Goal: Contribute content: Contribute content

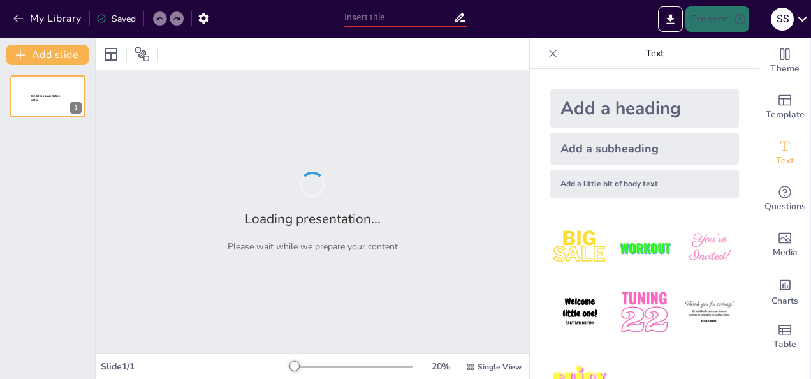
type input "New Sendsteps"
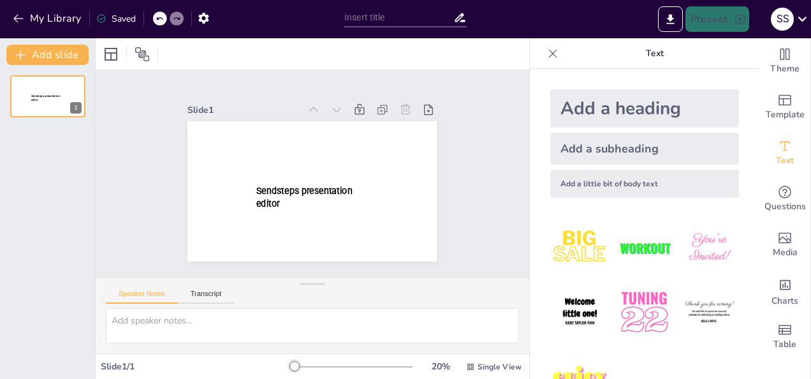
type input "New Sendsteps"
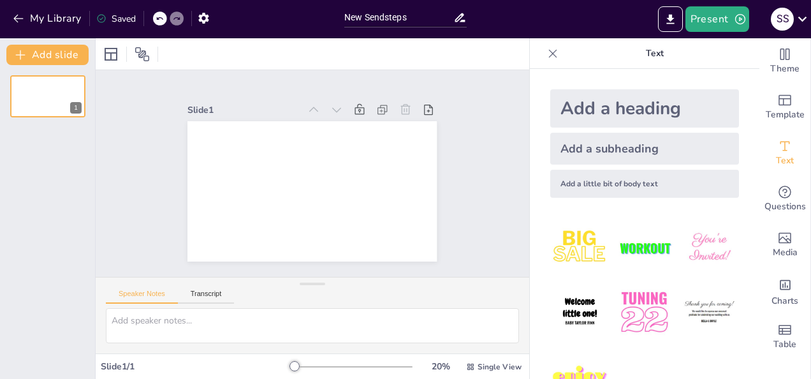
click at [590, 105] on div "Add a heading" at bounding box center [644, 108] width 189 height 38
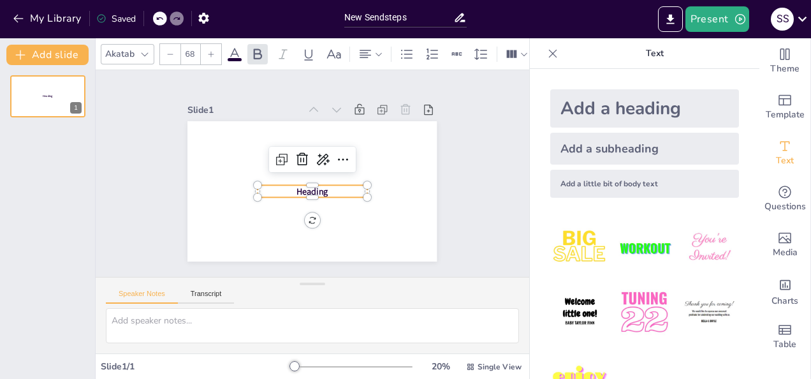
click at [332, 190] on p "Heading" at bounding box center [312, 191] width 109 height 12
click at [329, 185] on p "Heading" at bounding box center [312, 191] width 109 height 12
click at [324, 187] on p "Heading" at bounding box center [312, 191] width 109 height 12
click at [320, 190] on p at bounding box center [312, 191] width 109 height 12
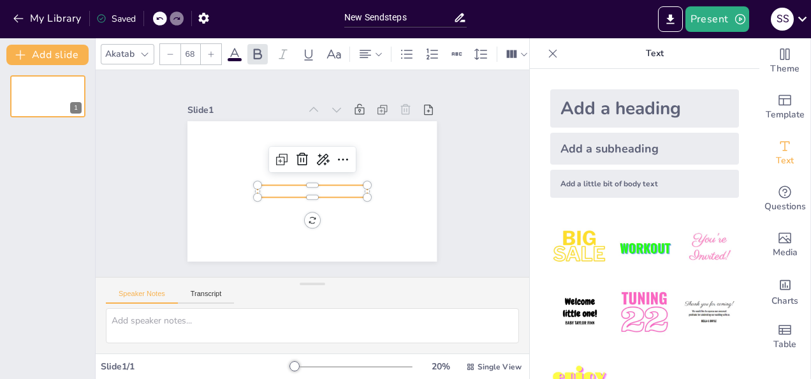
click at [267, 192] on p at bounding box center [312, 191] width 109 height 12
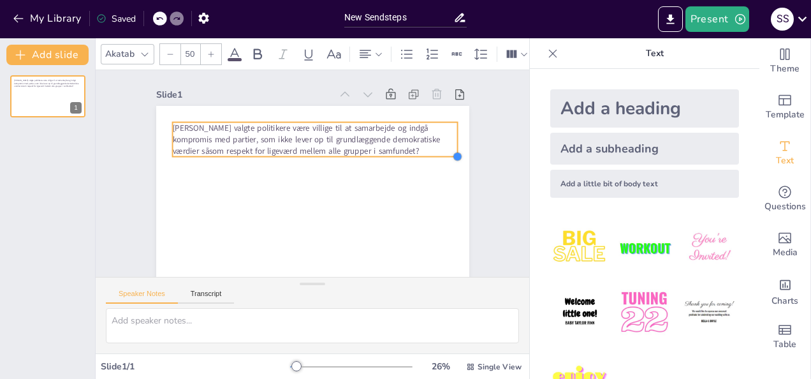
type input "50.9"
drag, startPoint x: 300, startPoint y: 139, endPoint x: 253, endPoint y: 158, distance: 50.7
click at [253, 158] on div "[PERSON_NAME] valgte politikere være villige til at samarbejde og indgå komprom…" at bounding box center [312, 194] width 313 height 176
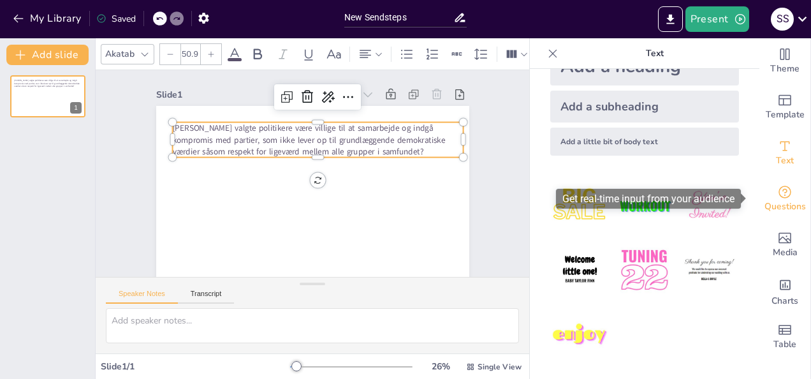
click at [762, 196] on div "Questions" at bounding box center [785, 199] width 51 height 46
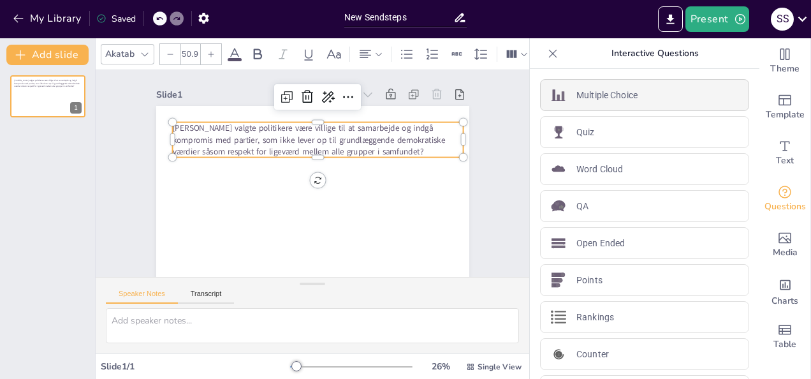
click at [610, 99] on p "Multiple Choice" at bounding box center [607, 95] width 61 height 13
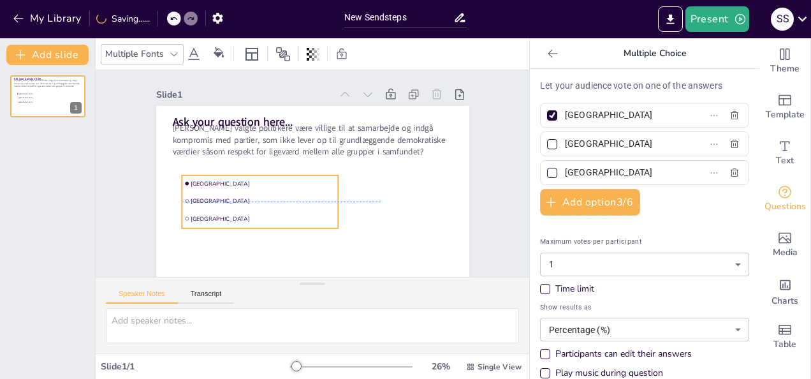
drag, startPoint x: 285, startPoint y: 172, endPoint x: 286, endPoint y: 196, distance: 24.9
click at [286, 196] on li "Rotterdam" at bounding box center [260, 201] width 156 height 17
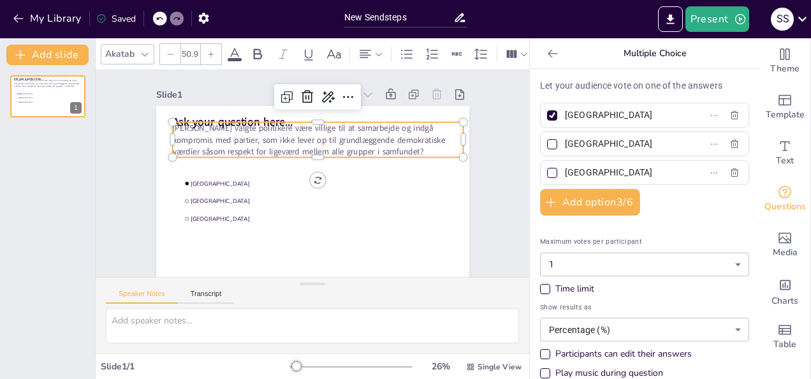
click at [334, 138] on span "[PERSON_NAME] valgte politikere være villige til at samarbejde og indgå komprom…" at bounding box center [308, 139] width 273 height 34
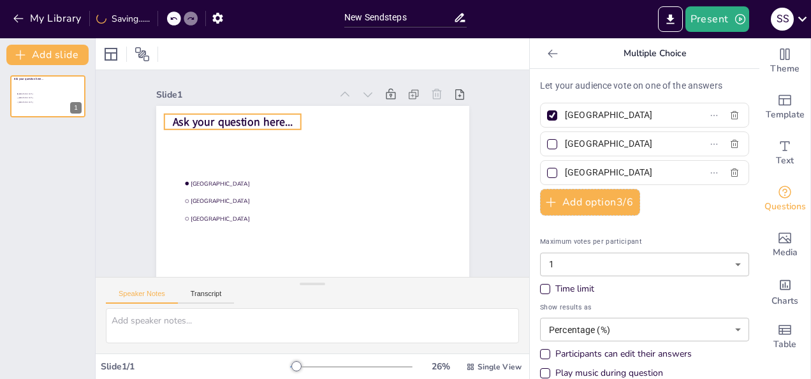
click at [249, 122] on span "Ask your question here..." at bounding box center [232, 121] width 121 height 15
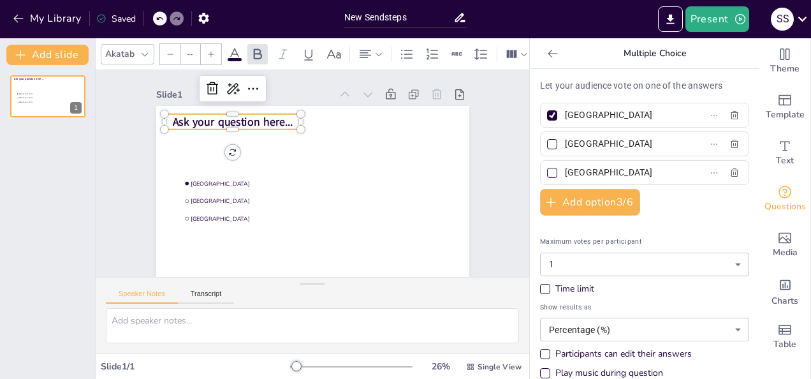
type input "24"
click at [249, 122] on span "Ask your question here..." at bounding box center [232, 121] width 121 height 15
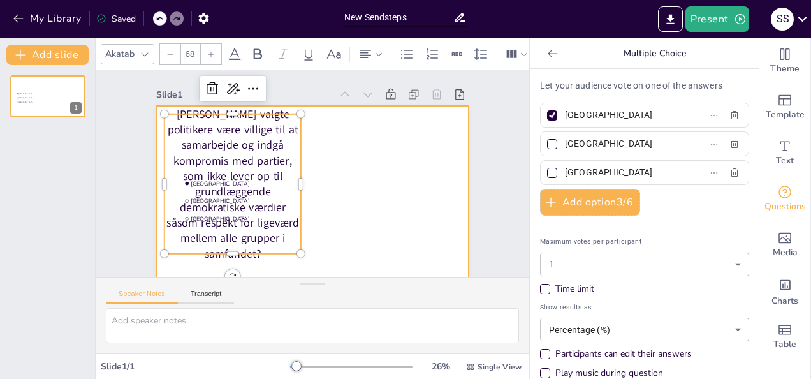
drag, startPoint x: 290, startPoint y: 183, endPoint x: 348, endPoint y: 180, distance: 58.1
click at [348, 180] on div "Amsterdam Rotterdam The Hague Bør valgte politikere være villige til at samarbe…" at bounding box center [312, 194] width 313 height 176
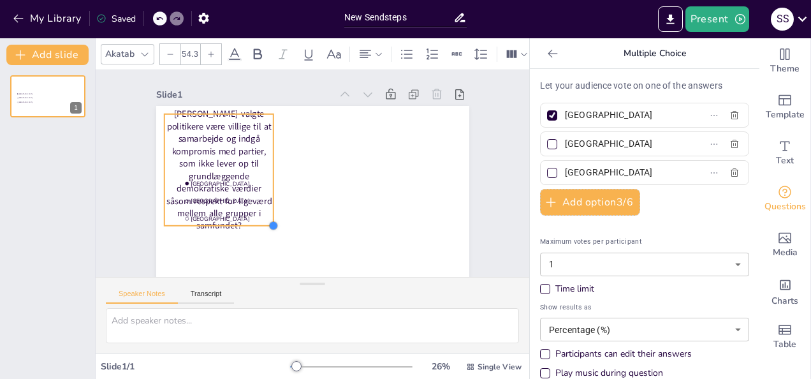
drag, startPoint x: 293, startPoint y: 254, endPoint x: 225, endPoint y: 226, distance: 74.4
click at [225, 226] on div "Amsterdam Rotterdam The Hague Bør valgte politikere være villige til at samarbe…" at bounding box center [312, 194] width 313 height 176
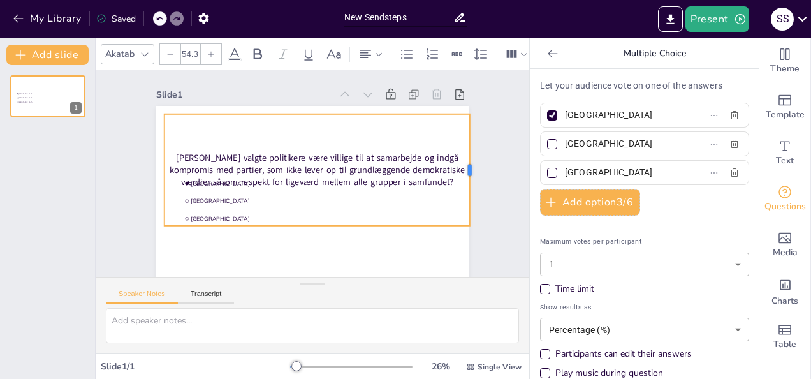
drag, startPoint x: 267, startPoint y: 168, endPoint x: 463, endPoint y: 170, distance: 196.5
click at [470, 170] on div at bounding box center [475, 170] width 10 height 112
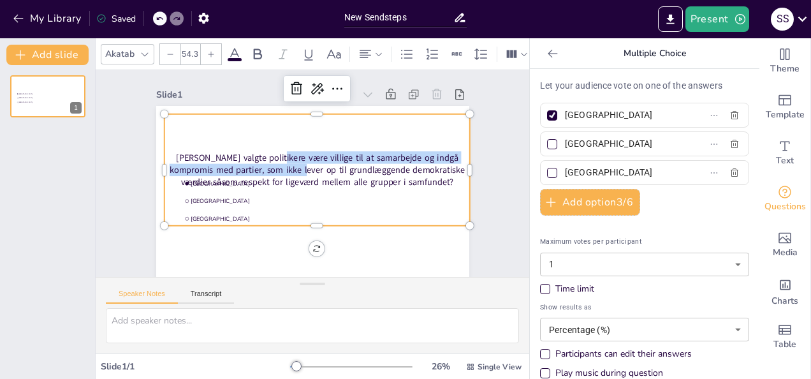
drag, startPoint x: 271, startPoint y: 176, endPoint x: 258, endPoint y: 154, distance: 25.2
click at [258, 154] on p "[PERSON_NAME] valgte politikere være villige til at samarbejde og indgå komprom…" at bounding box center [317, 169] width 306 height 37
click at [203, 120] on div "[PERSON_NAME] valgte politikere være villige til at samarbejde og indgå komprom…" at bounding box center [317, 170] width 306 height 112
click at [285, 148] on div "[PERSON_NAME] valgte politikere være villige til at samarbejde og indgå komprom…" at bounding box center [317, 170] width 306 height 112
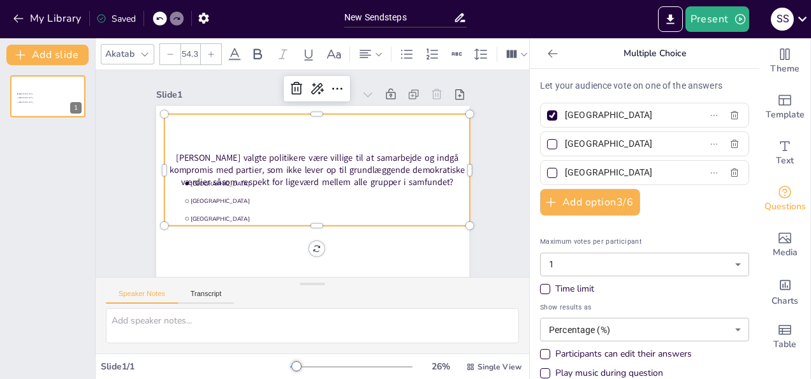
click at [383, 180] on p "[PERSON_NAME] valgte politikere være villige til at samarbejde og indgå komprom…" at bounding box center [317, 169] width 306 height 37
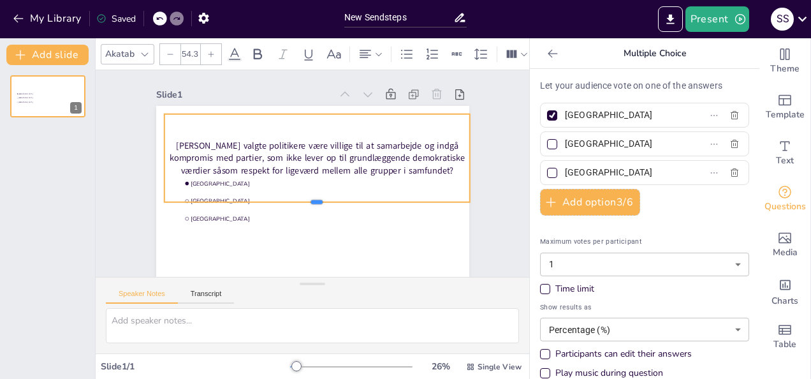
drag, startPoint x: 307, startPoint y: 228, endPoint x: 302, endPoint y: 205, distance: 24.1
click at [302, 205] on div at bounding box center [317, 207] width 306 height 10
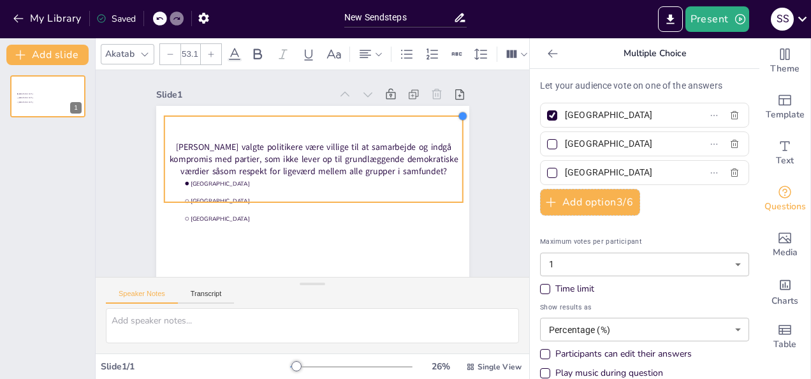
type input "53.2"
drag, startPoint x: 459, startPoint y: 111, endPoint x: 452, endPoint y: 113, distance: 7.3
click at [459, 113] on div at bounding box center [464, 116] width 10 height 10
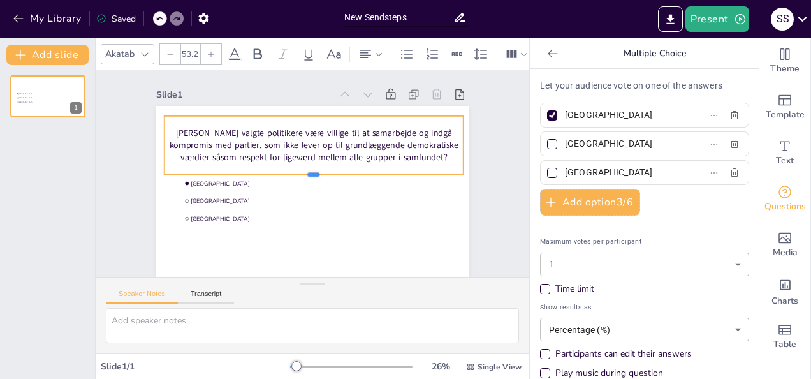
drag, startPoint x: 306, startPoint y: 203, endPoint x: 304, endPoint y: 175, distance: 27.5
click at [304, 175] on div at bounding box center [313, 180] width 299 height 10
click at [633, 114] on input "Amsterdam" at bounding box center [624, 115] width 119 height 18
type input "A"
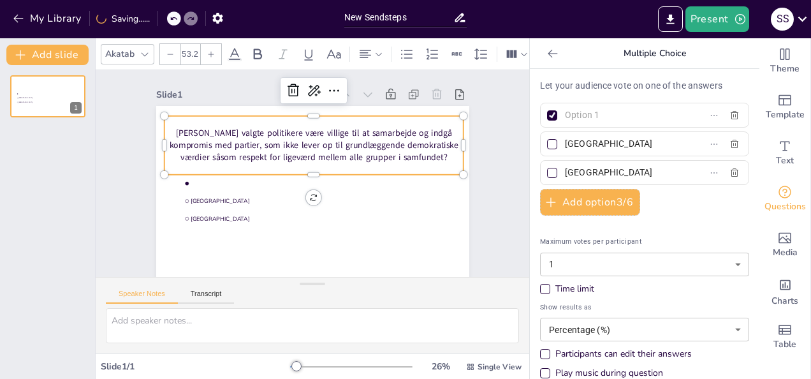
paste input "1. Valgte politikere bør være villige til at samarbejde og indgå kompromis med …"
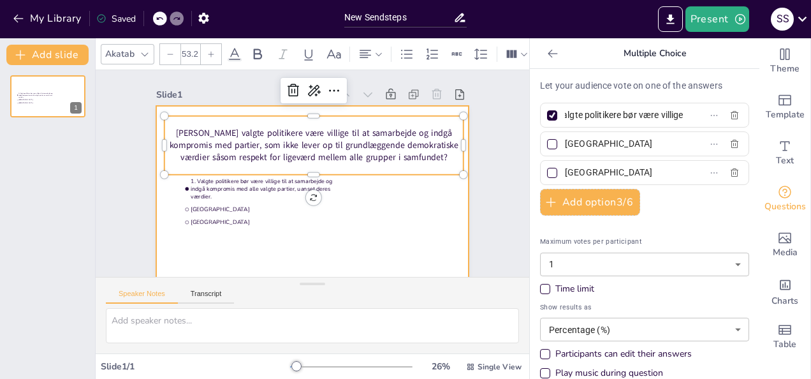
scroll to position [0, 0]
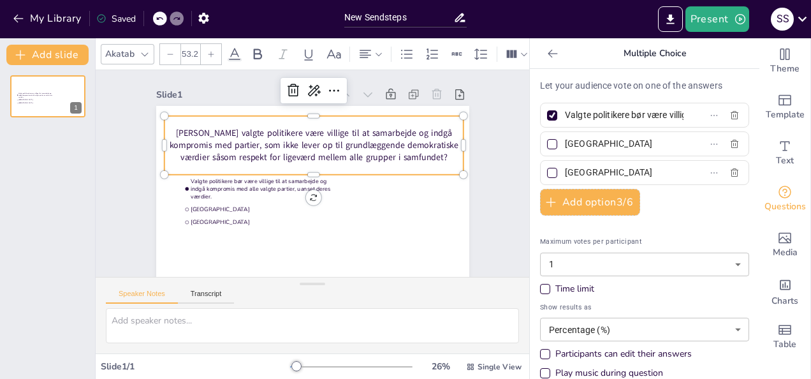
type input "Valgte politikere bør være villige til at samarbejde og indgå kompromis med all…"
click at [608, 147] on input "Rotterdam" at bounding box center [624, 144] width 119 height 18
type input "R"
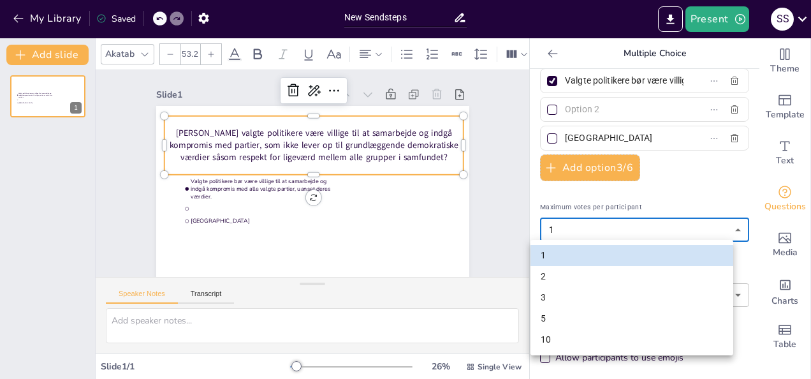
click at [684, 229] on body "My Library Saved New Sendsteps Present S S Document fonts Akatab Popular fonts …" at bounding box center [405, 189] width 811 height 379
click at [684, 230] on div at bounding box center [405, 189] width 811 height 379
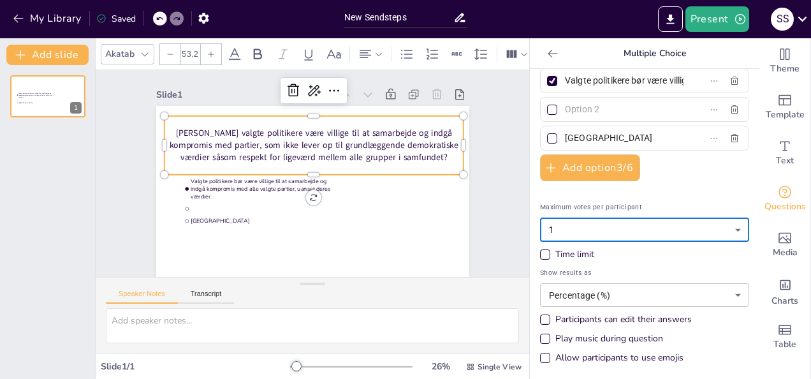
scroll to position [0, 0]
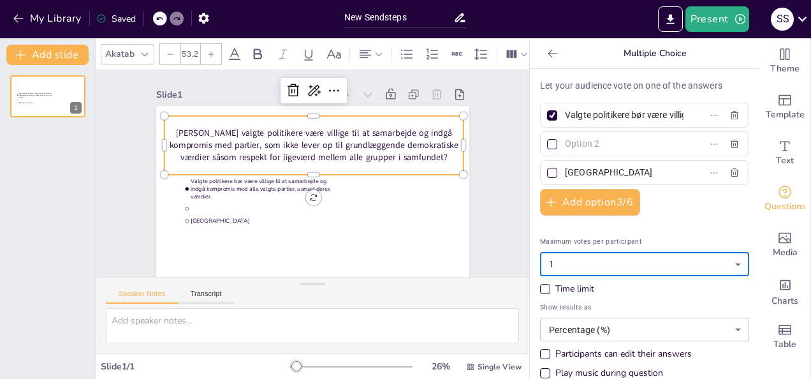
click at [621, 151] on input "text" at bounding box center [624, 144] width 119 height 18
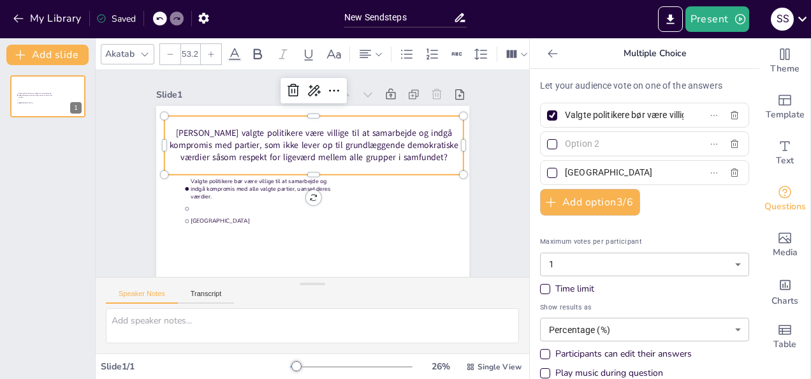
paste input "2. Valgte politikere bør være villige til at samarbejde og indgå kompromis med …"
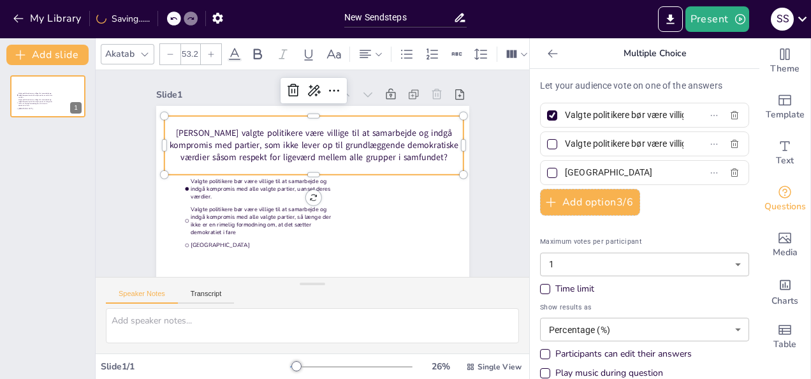
type input "Valgte politikere bør være villige til at samarbejde og indgå kompromis med all…"
click at [654, 175] on input "The Hague" at bounding box center [624, 172] width 119 height 18
type input "T"
paste input "3. Valgte politikere bør kun være villige til at samarbejde og indgå kompromiss…"
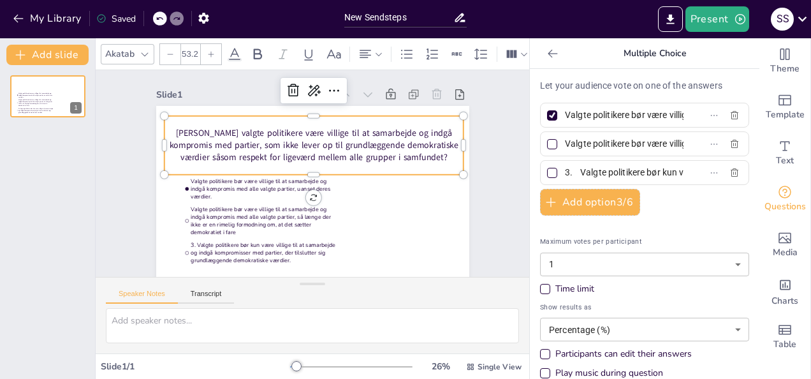
scroll to position [0, 499]
type input "3. Valgte politikere bør kun være villige til at samarbejde og indgå kompromiss…"
click at [547, 110] on div at bounding box center [552, 115] width 10 height 10
click at [565, 110] on input "Valgte politikere bør være villige til at samarbejde og indgå kompromis med all…" at bounding box center [624, 115] width 119 height 18
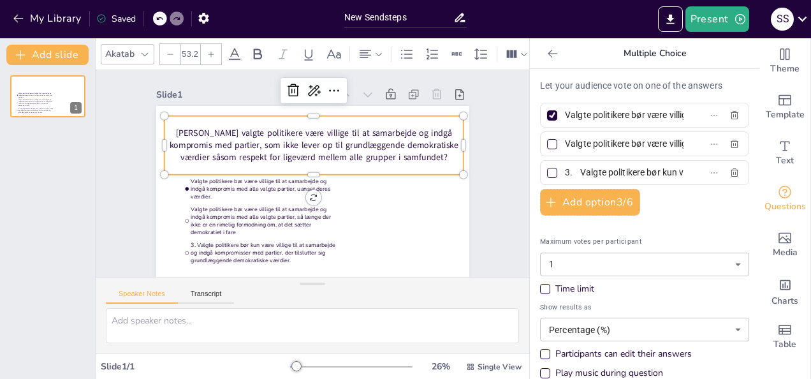
checkbox input "false"
click at [674, 214] on div "Let your audience vote on one of the answers Valgte politikere bør være villige…" at bounding box center [644, 242] width 209 height 326
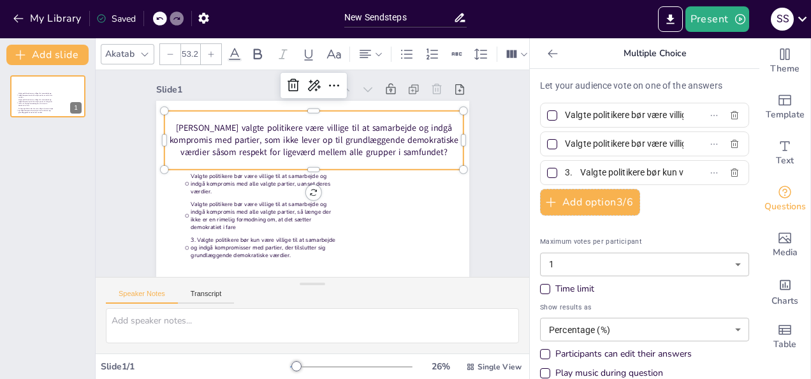
click at [567, 174] on input "3. Valgte politikere bør kun være villige til at samarbejde og indgå kompromiss…" at bounding box center [624, 172] width 119 height 18
type input "Valgte politikere bør kun være villige til at samarbejde og indgå kompromisser …"
click at [549, 115] on div at bounding box center [552, 115] width 6 height 6
click at [565, 115] on input "Valgte politikere bør være villige til at samarbejde og indgå kompromis med all…" at bounding box center [624, 115] width 119 height 18
checkbox input "true"
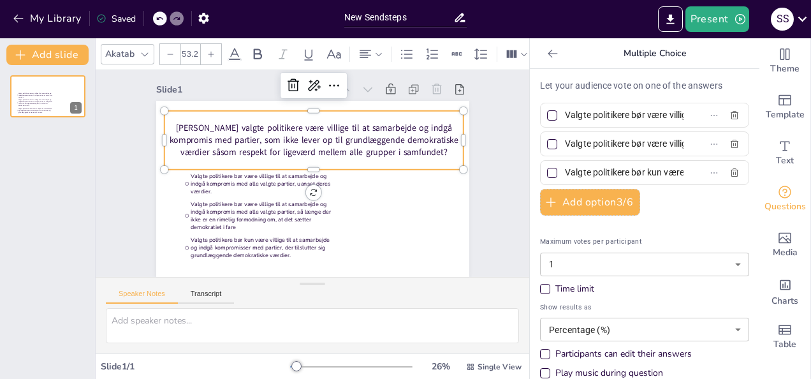
checkbox input "true"
click at [547, 139] on div at bounding box center [552, 144] width 10 height 10
click at [565, 138] on input "Valgte politikere bør være villige til at samarbejde og indgå kompromis med all…" at bounding box center [624, 144] width 119 height 18
checkbox input "true"
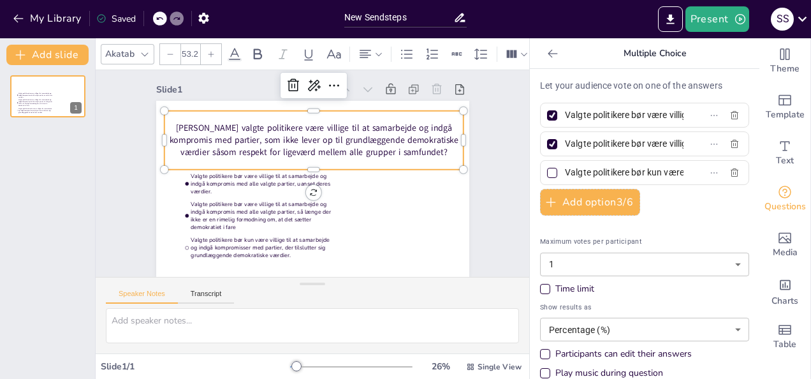
click at [547, 170] on div at bounding box center [552, 173] width 10 height 10
click at [565, 170] on input "Valgte politikere bør kun være villige til at samarbejde og indgå kompromisser …" at bounding box center [624, 172] width 119 height 18
checkbox input "true"
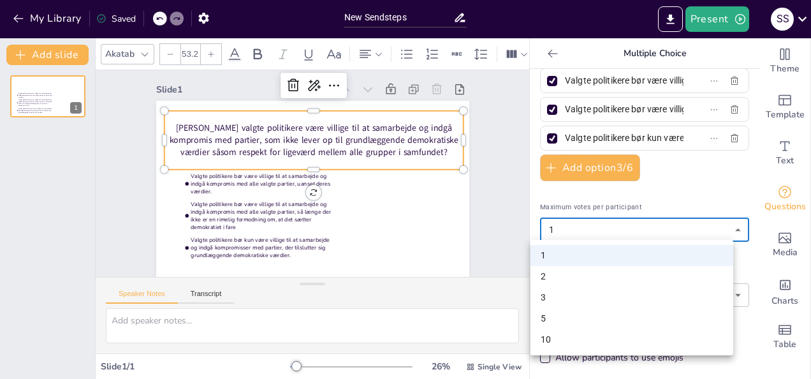
click at [668, 226] on body "My Library Saved New Sendsteps Present S S Document fonts Akatab Popular fonts …" at bounding box center [405, 189] width 811 height 379
click at [563, 311] on li "5" at bounding box center [632, 318] width 203 height 21
type input "5"
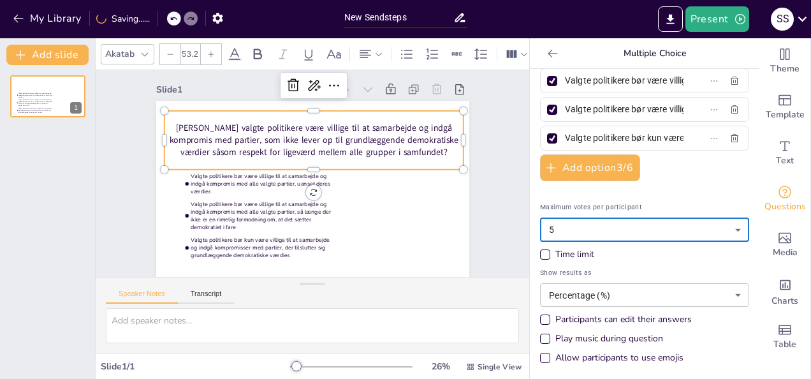
click at [571, 251] on div "Time limit" at bounding box center [575, 254] width 39 height 13
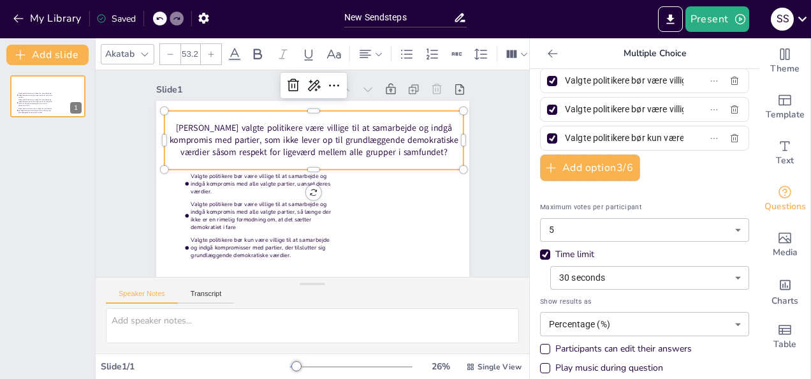
click at [571, 250] on div "Time limit" at bounding box center [575, 254] width 39 height 13
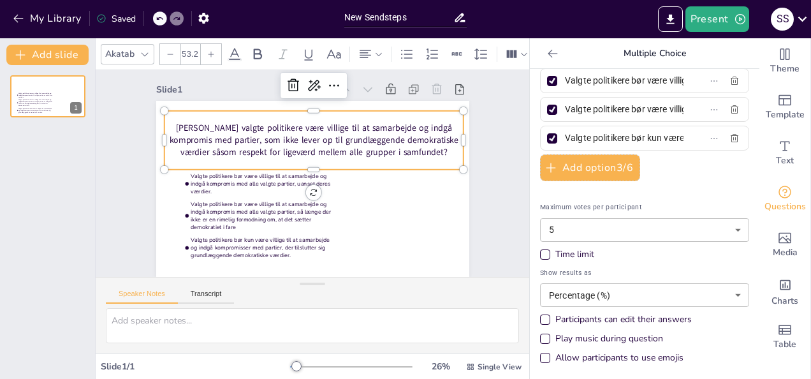
click at [571, 250] on div "Time limit" at bounding box center [575, 254] width 39 height 13
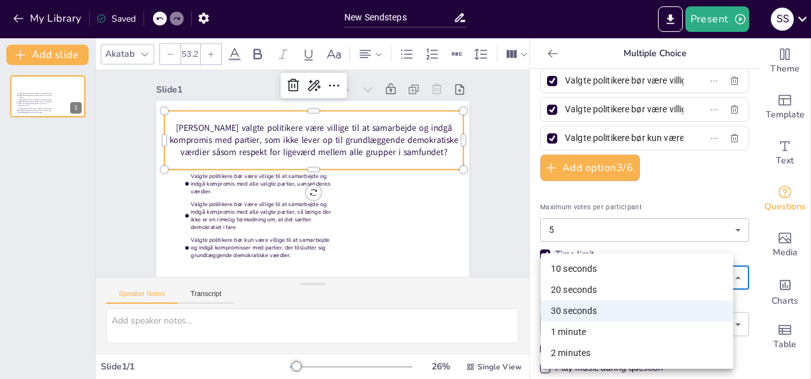
click at [596, 279] on body "My Library Saved New Sendsteps Present S S Document fonts Akatab Popular fonts …" at bounding box center [405, 189] width 811 height 379
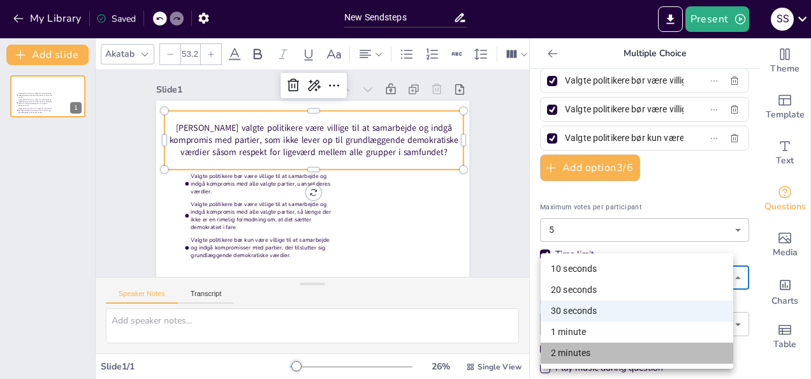
click at [608, 348] on li "2 minutes" at bounding box center [637, 353] width 193 height 21
type input "120"
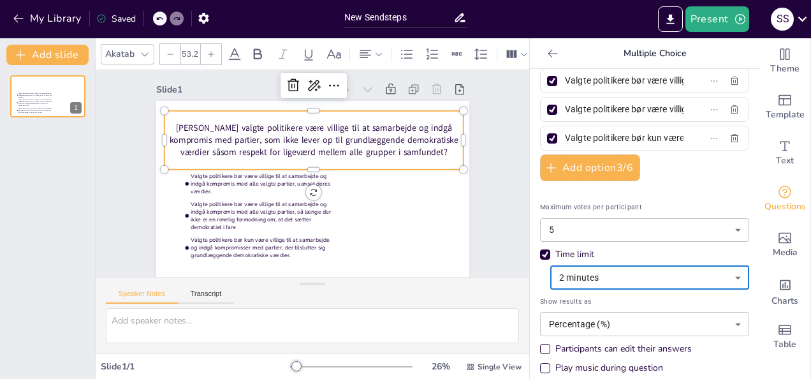
scroll to position [64, 0]
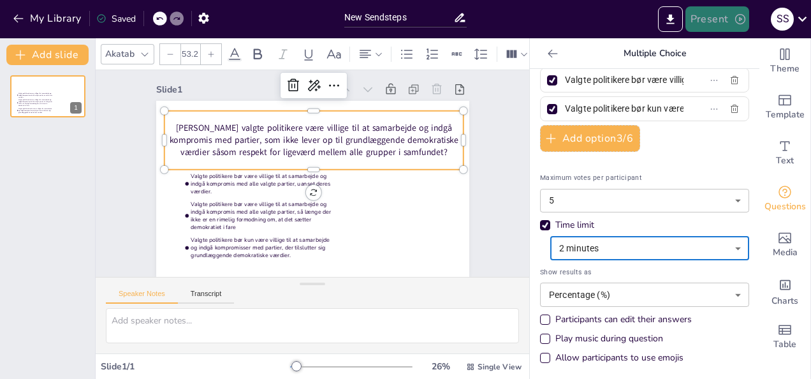
click at [707, 12] on button "Present" at bounding box center [718, 19] width 64 height 26
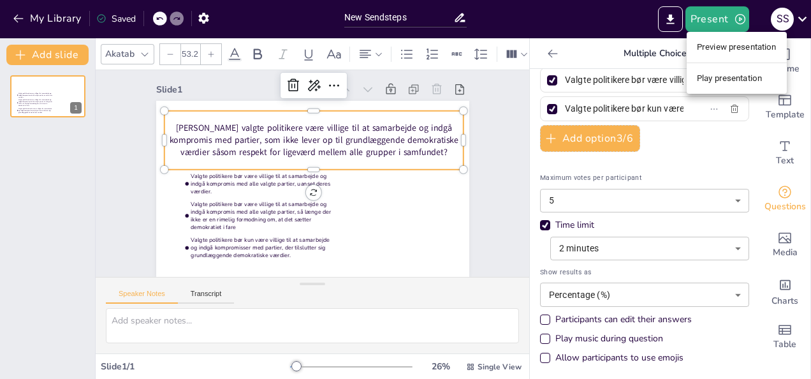
click at [727, 41] on li "Preview presentation" at bounding box center [737, 47] width 100 height 20
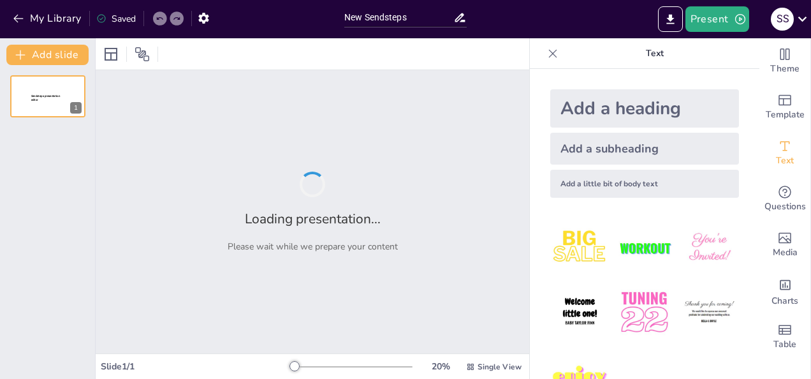
type input "New Sendsteps"
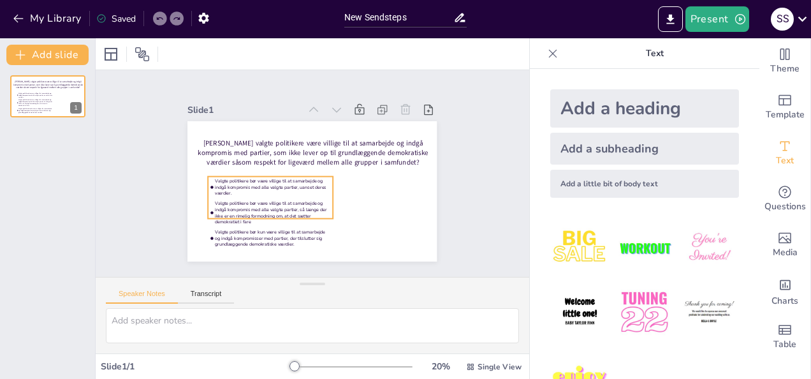
click at [323, 192] on ul "Valgte politikere bør være villige til at samarbejde og indgå kompromis med all…" at bounding box center [268, 193] width 128 height 55
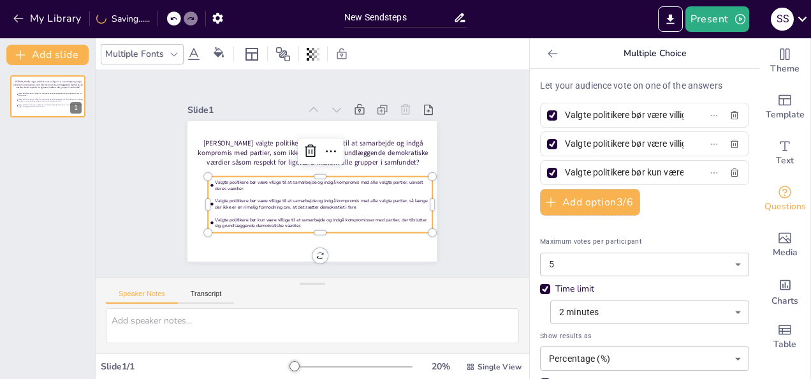
click at [598, 252] on body "My Library Saving...... New Sendsteps Present S S Document fonts Akatab Recentl…" at bounding box center [405, 189] width 811 height 379
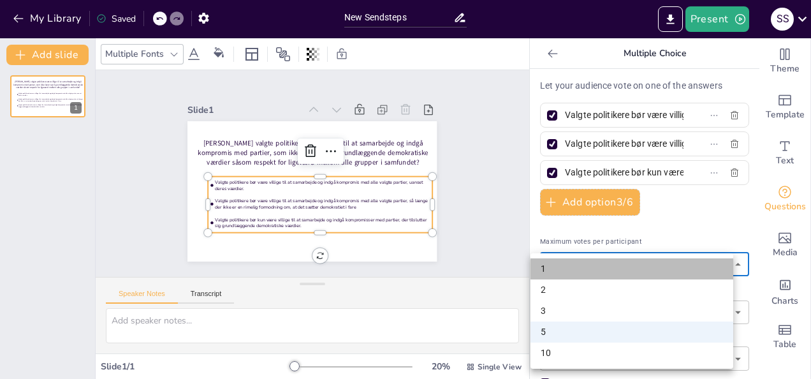
click at [541, 275] on li "1" at bounding box center [632, 268] width 203 height 21
type input "1"
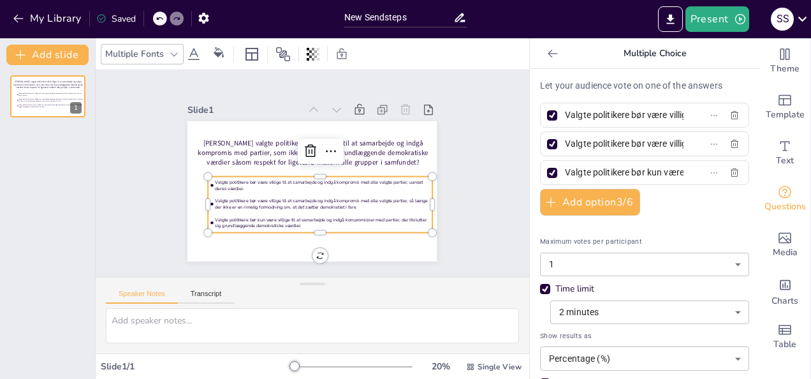
click at [690, 209] on div "Let your audience vote on one of the answers Valgte politikere bør være villige…" at bounding box center [644, 256] width 209 height 355
click at [422, 105] on icon at bounding box center [428, 109] width 13 height 13
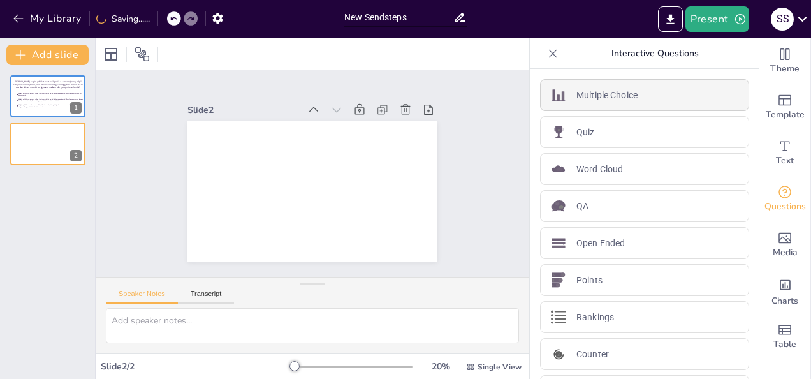
click at [578, 89] on p "Multiple Choice" at bounding box center [607, 95] width 61 height 13
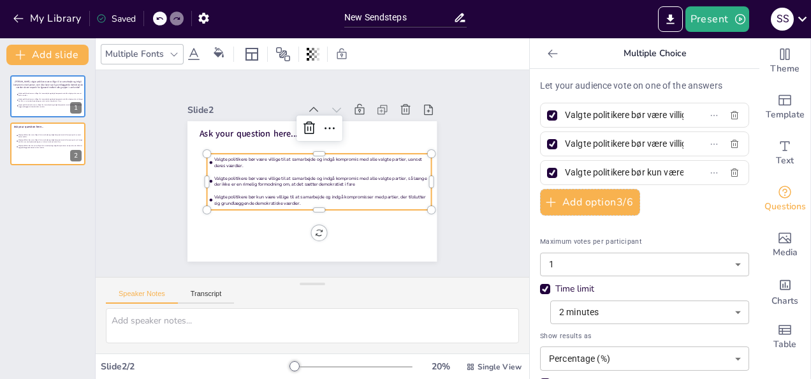
scroll to position [64, 0]
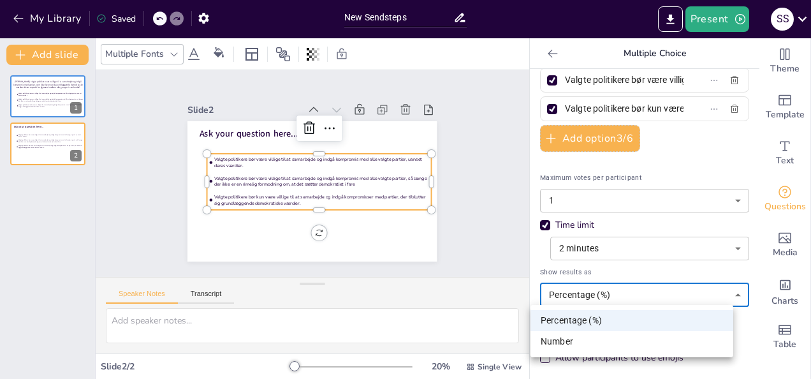
click at [616, 295] on body "My Library Saved New Sendsteps Present S S Document fonts Akatab Recently used …" at bounding box center [405, 189] width 811 height 379
click at [583, 346] on li "Number" at bounding box center [632, 341] width 203 height 21
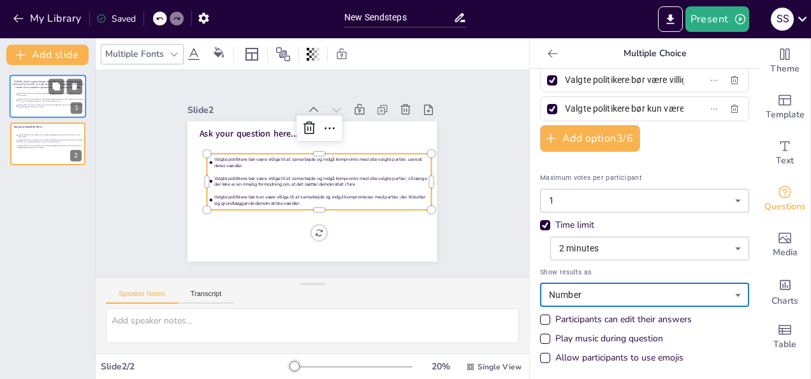
click at [50, 106] on span "Valgte politikere bør kun være villige til at samarbejde og indgå kompromisser …" at bounding box center [51, 106] width 66 height 4
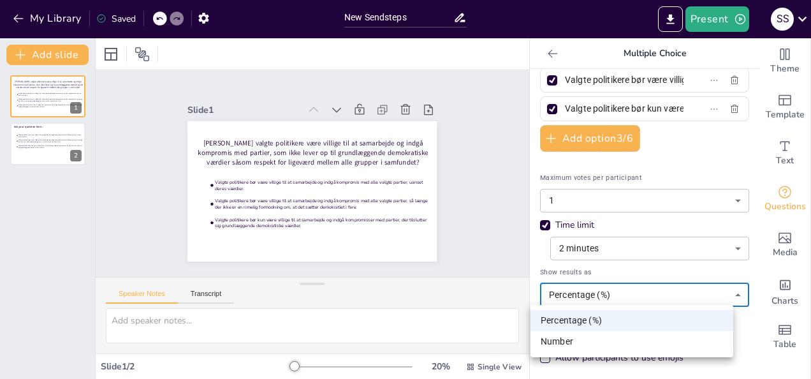
click at [605, 292] on body "My Library Saved New Sendsteps Present S S Document fonts Akatab Recently used …" at bounding box center [405, 189] width 811 height 379
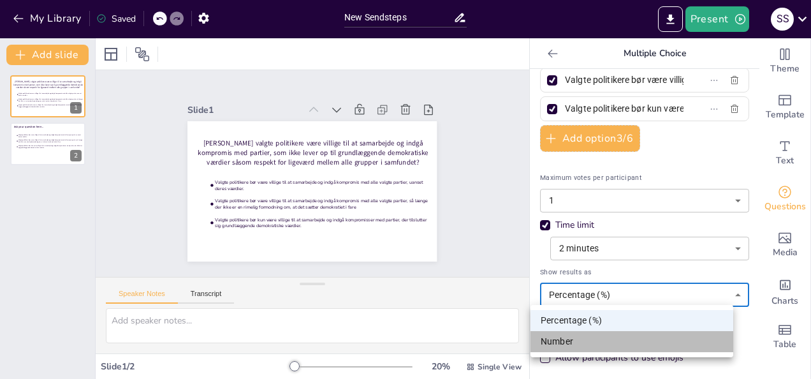
click at [575, 347] on li "Number" at bounding box center [632, 341] width 203 height 21
type input "number"
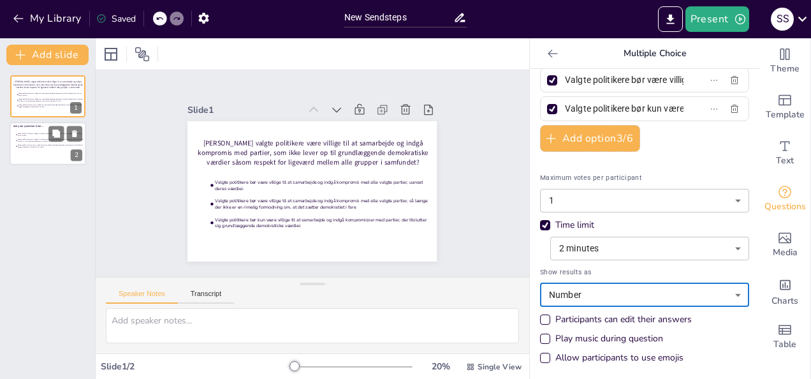
click at [31, 142] on span "Valgte politikere bør være villige til at samarbejde og indgå kompromis med all…" at bounding box center [51, 141] width 66 height 4
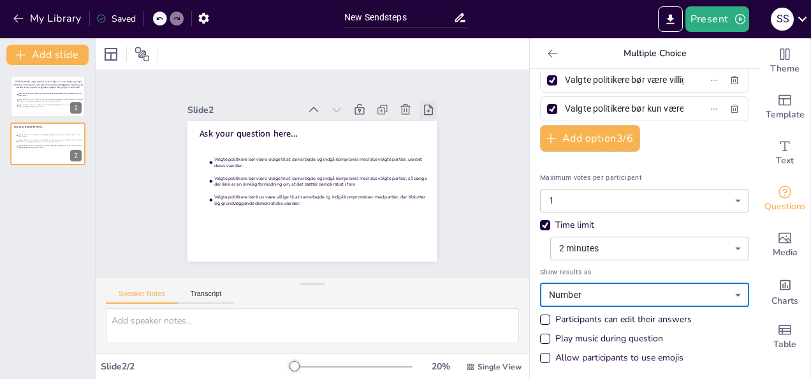
click at [436, 167] on icon at bounding box center [444, 175] width 17 height 17
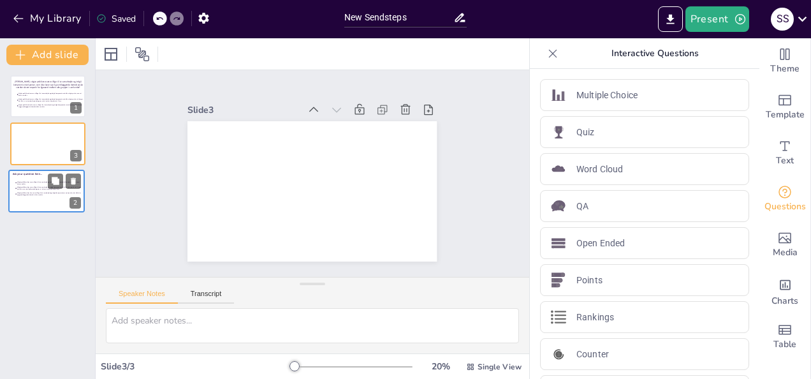
drag, startPoint x: 31, startPoint y: 139, endPoint x: 29, endPoint y: 195, distance: 56.1
click at [29, 195] on ul "Valgte politikere bør være villige til at samarbejde og indgå kompromis med all…" at bounding box center [49, 188] width 68 height 17
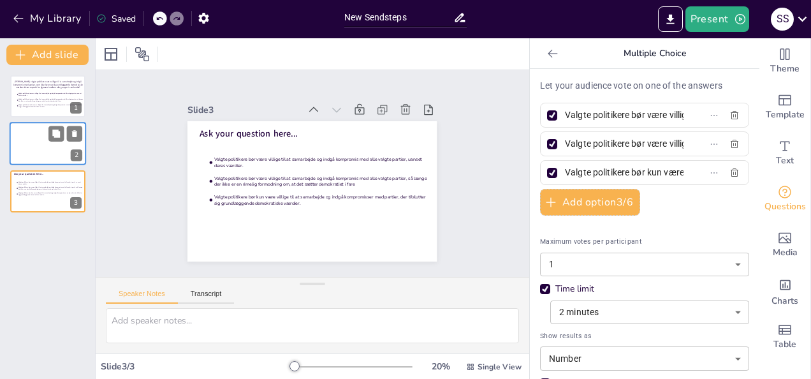
click at [36, 156] on div at bounding box center [48, 143] width 77 height 43
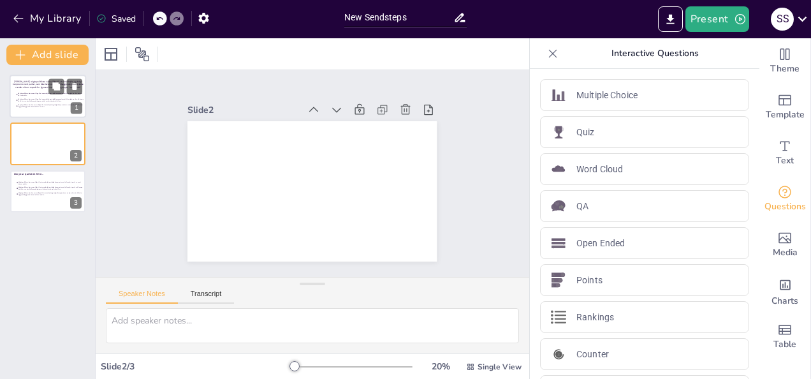
click at [30, 99] on span "Valgte politikere bør være villige til at samarbejde og indgå kompromis med all…" at bounding box center [51, 100] width 66 height 4
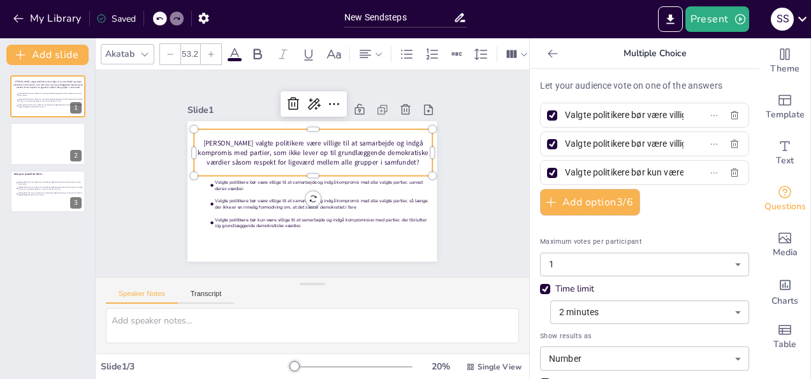
click at [230, 150] on p "[PERSON_NAME] valgte politikere være villige til at samarbejde og indgå komprom…" at bounding box center [314, 152] width 239 height 29
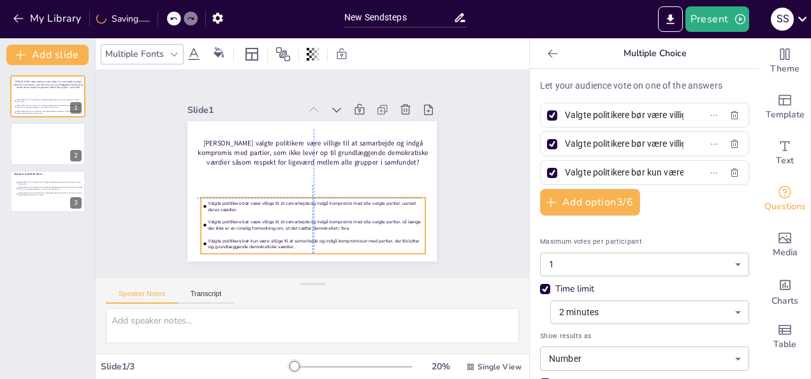
drag, startPoint x: 270, startPoint y: 212, endPoint x: 259, endPoint y: 232, distance: 23.4
click at [259, 232] on li "Valgte politikere bør kun være villige til at samarbejde og indgå kompromisser …" at bounding box center [306, 243] width 225 height 41
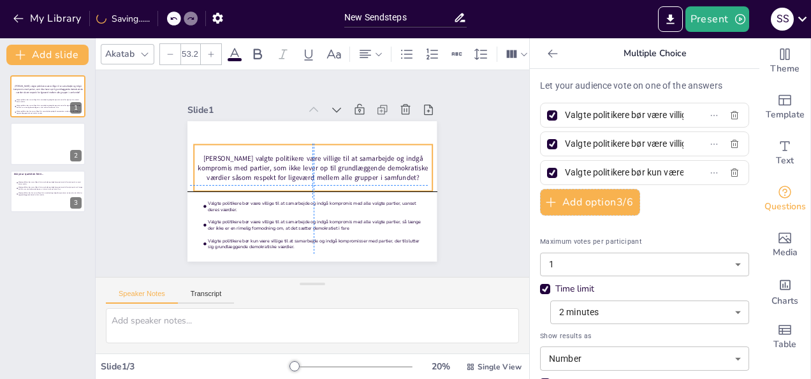
drag, startPoint x: 355, startPoint y: 149, endPoint x: 350, endPoint y: 163, distance: 14.7
click at [350, 163] on p "[PERSON_NAME] valgte politikere være villige til at samarbejde og indgå komprom…" at bounding box center [314, 168] width 239 height 29
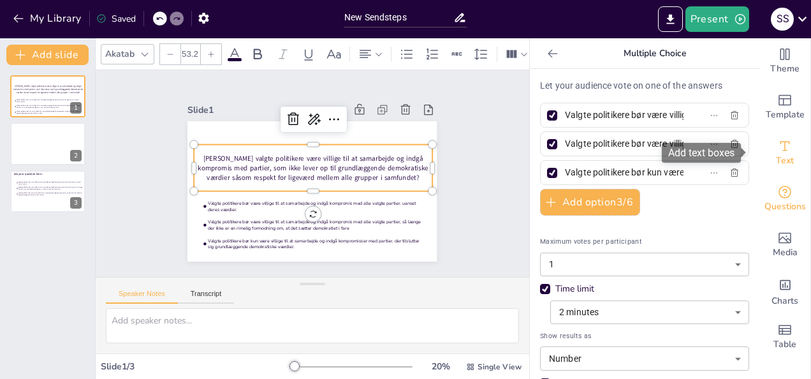
click at [786, 142] on div "Text" at bounding box center [785, 153] width 51 height 46
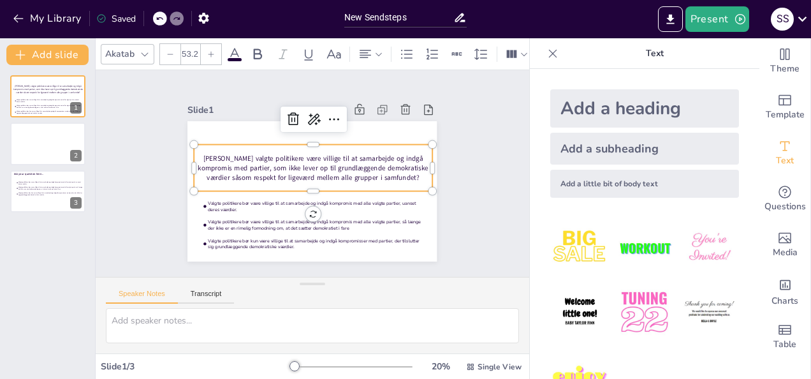
click at [623, 146] on div "Add a subheading" at bounding box center [644, 149] width 189 height 32
type input "38"
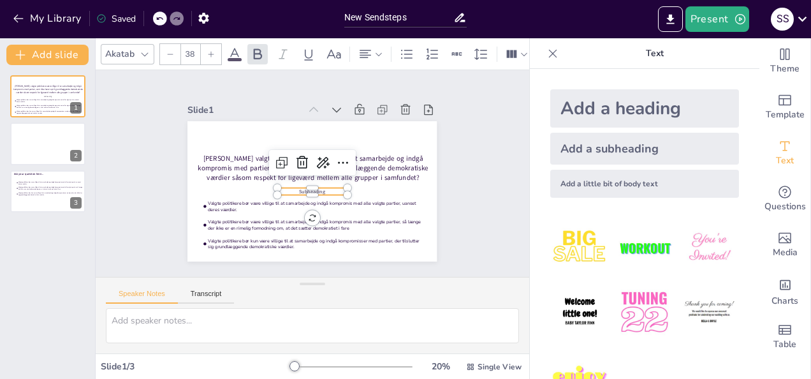
click at [161, 19] on icon at bounding box center [160, 19] width 8 height 8
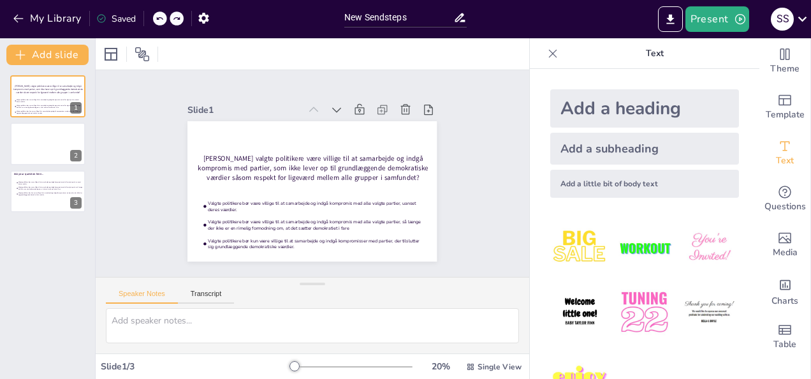
click at [637, 99] on div "Add a heading" at bounding box center [644, 108] width 189 height 38
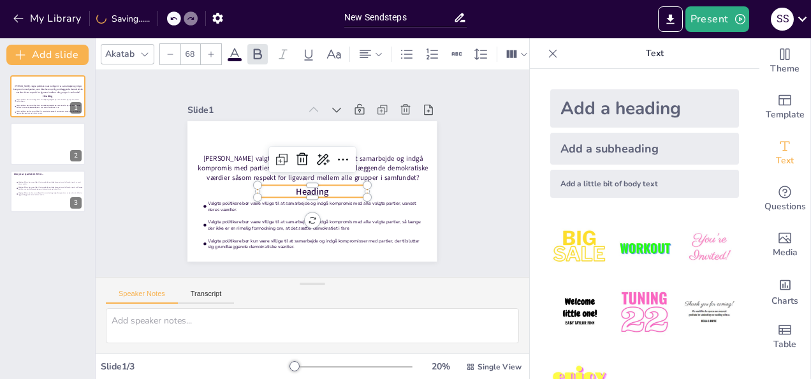
click at [328, 185] on p "Heading" at bounding box center [312, 191] width 109 height 12
click at [315, 187] on span "Heading" at bounding box center [310, 191] width 33 height 15
click at [330, 186] on p "Heading" at bounding box center [308, 190] width 109 height 35
click at [330, 186] on p "Heading" at bounding box center [312, 191] width 109 height 12
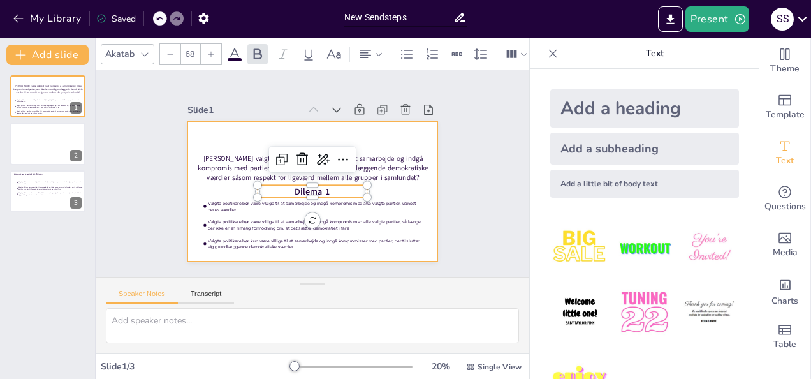
click at [188, 180] on div at bounding box center [312, 191] width 249 height 140
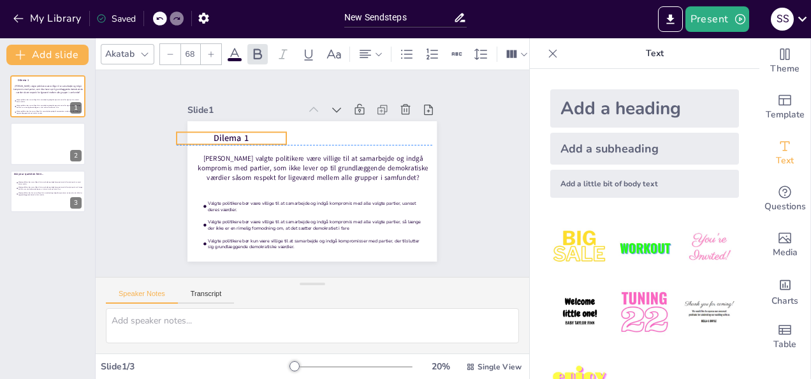
drag, startPoint x: 298, startPoint y: 185, endPoint x: 220, endPoint y: 128, distance: 96.8
click at [220, 132] on span "Dilema 1" at bounding box center [231, 138] width 34 height 12
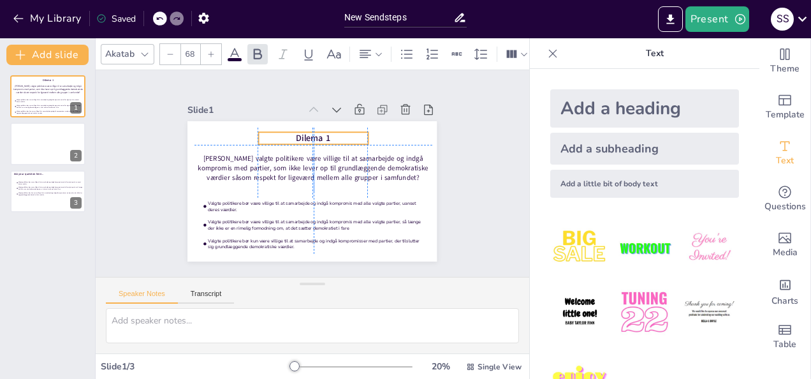
drag, startPoint x: 217, startPoint y: 133, endPoint x: 293, endPoint y: 129, distance: 76.7
click at [296, 132] on span "Dilema 1" at bounding box center [313, 138] width 34 height 12
click at [34, 139] on div at bounding box center [48, 143] width 77 height 43
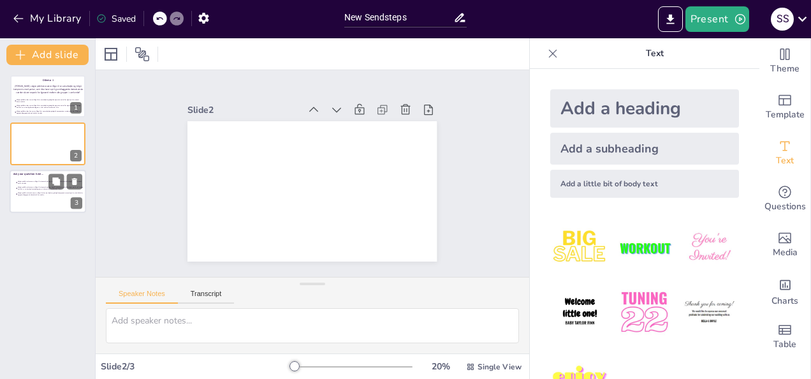
click at [42, 194] on span "Valgte politikere bør kun være villige til at samarbejde og indgå kompromisser …" at bounding box center [51, 194] width 66 height 4
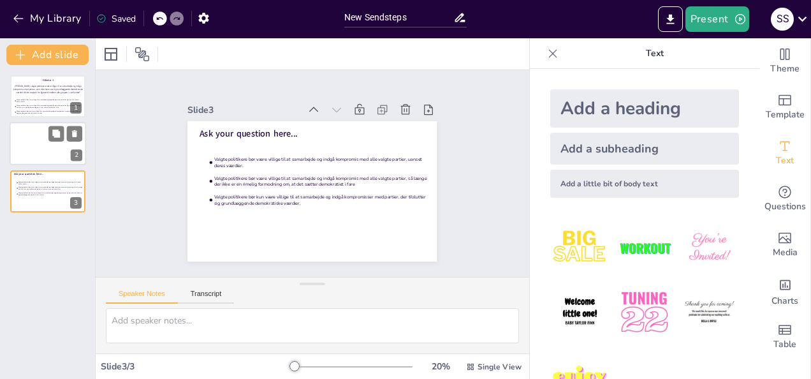
click at [35, 133] on div at bounding box center [48, 143] width 77 height 43
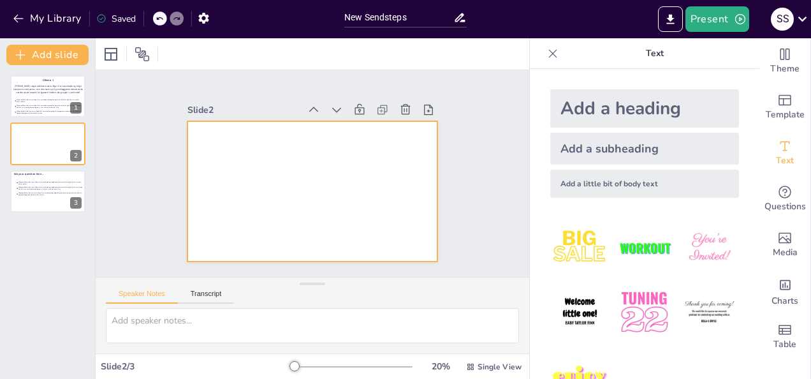
click at [290, 129] on div at bounding box center [312, 191] width 249 height 140
click at [637, 91] on div "Add a heading" at bounding box center [644, 108] width 189 height 38
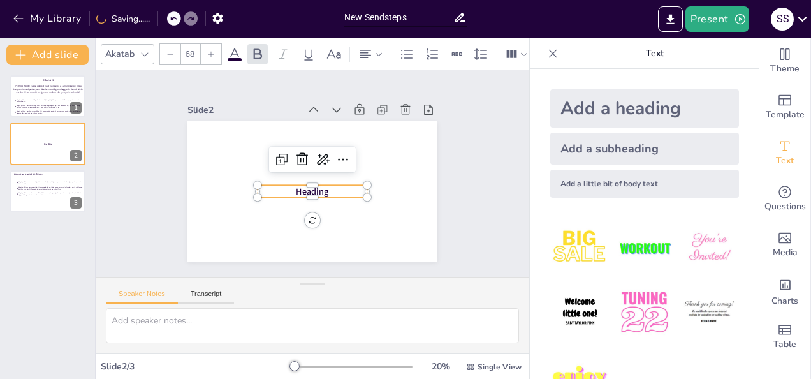
click at [327, 184] on p "Heading" at bounding box center [308, 190] width 109 height 35
click at [324, 185] on p "Heading" at bounding box center [312, 191] width 109 height 12
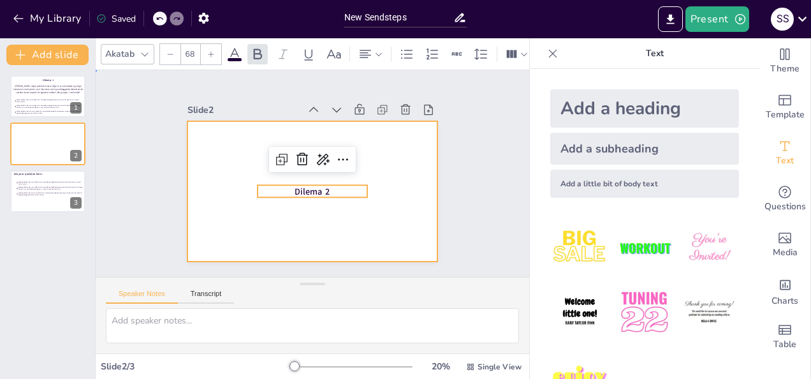
click at [394, 181] on div at bounding box center [310, 191] width 263 height 166
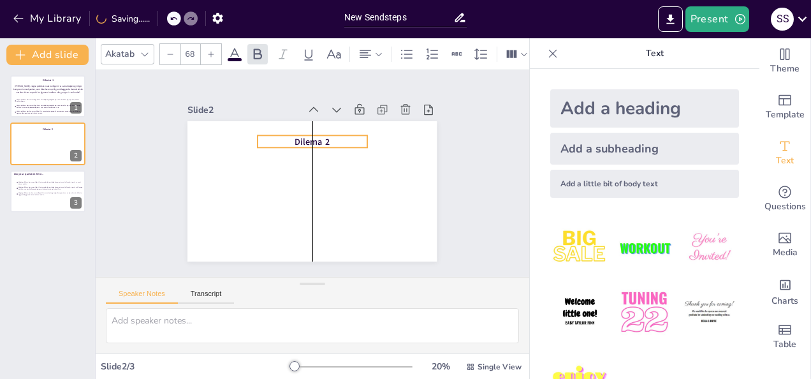
drag, startPoint x: 310, startPoint y: 190, endPoint x: 311, endPoint y: 140, distance: 49.8
click at [311, 140] on span "Dilema 2" at bounding box center [312, 142] width 34 height 12
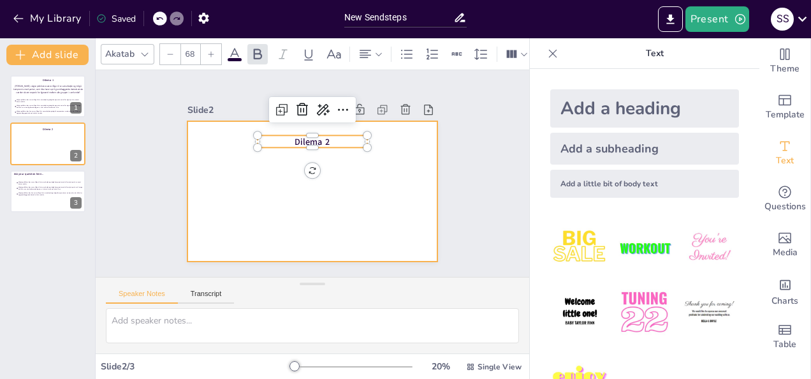
click at [212, 165] on div at bounding box center [312, 191] width 249 height 140
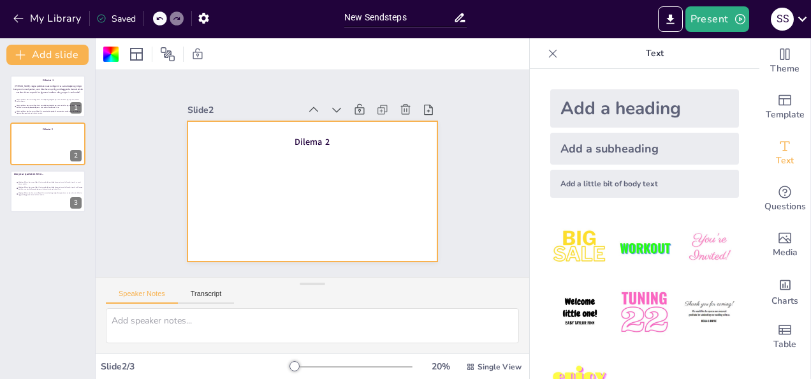
click at [602, 105] on div "Add a heading" at bounding box center [644, 108] width 189 height 38
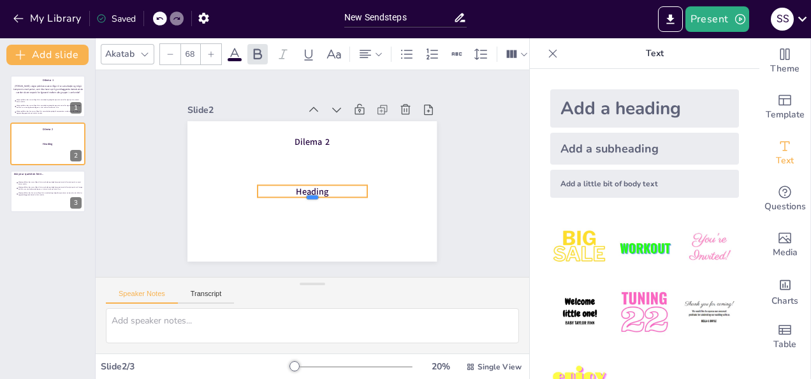
click at [345, 198] on div at bounding box center [312, 203] width 109 height 10
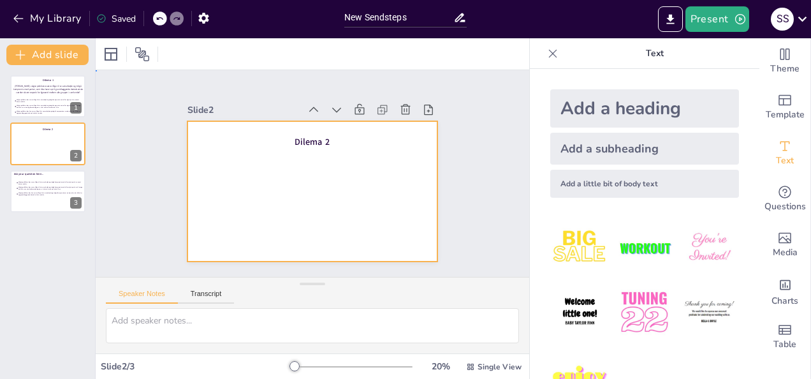
click at [337, 200] on div at bounding box center [312, 191] width 249 height 140
click at [669, 99] on div "Add a heading" at bounding box center [644, 108] width 189 height 38
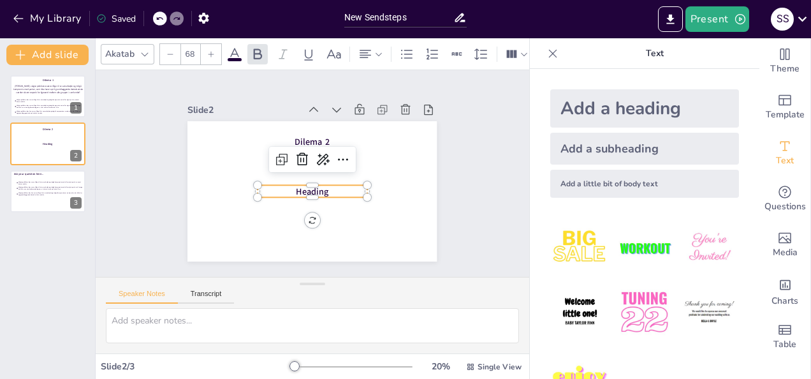
click at [321, 186] on p "Heading" at bounding box center [312, 191] width 109 height 12
click at [321, 186] on p "Heading" at bounding box center [311, 191] width 110 height 24
drag, startPoint x: 327, startPoint y: 186, endPoint x: 283, endPoint y: 186, distance: 44.0
click at [283, 186] on p "Kontekst" at bounding box center [312, 191] width 109 height 12
click at [285, 50] on icon at bounding box center [283, 54] width 15 height 15
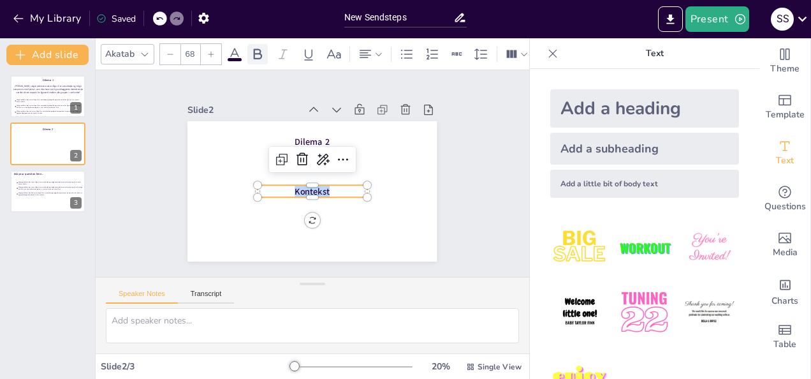
click at [258, 44] on div at bounding box center [257, 54] width 20 height 20
click at [250, 48] on icon at bounding box center [257, 54] width 15 height 15
click at [328, 189] on p "Kontekst" at bounding box center [311, 191] width 110 height 24
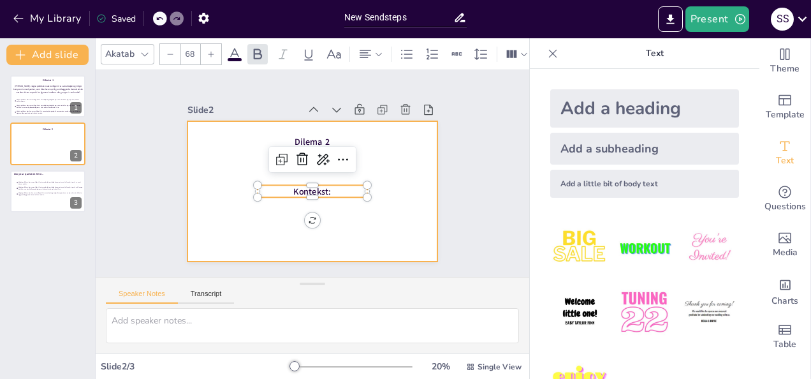
click at [200, 180] on div at bounding box center [308, 190] width 273 height 189
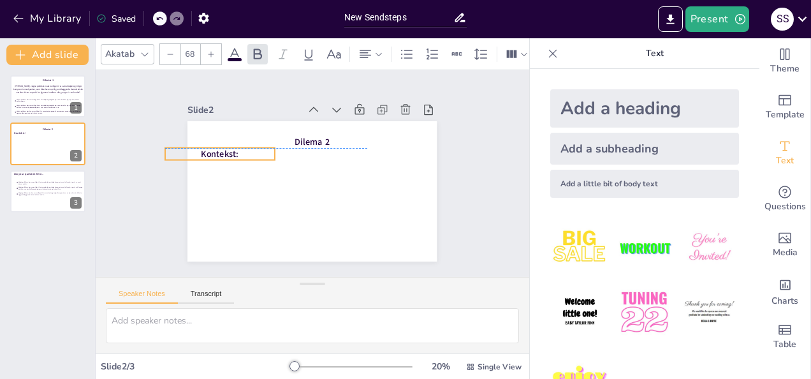
drag, startPoint x: 304, startPoint y: 184, endPoint x: 212, endPoint y: 148, distance: 99.1
click at [212, 148] on span "Kontekst:" at bounding box center [220, 154] width 37 height 12
